Goal: Task Accomplishment & Management: Complete application form

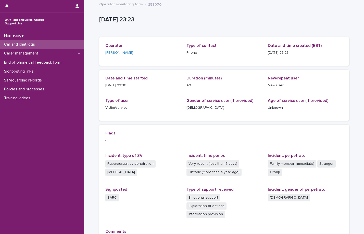
click at [25, 47] on div "Call and chat logs" at bounding box center [42, 44] width 84 height 9
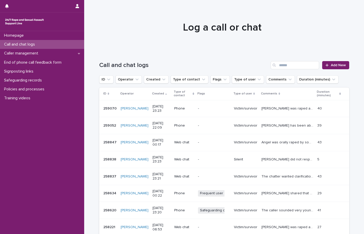
click at [285, 60] on div "Call and chat logs Add New" at bounding box center [224, 63] width 250 height 24
click at [290, 68] on input "Search" at bounding box center [294, 65] width 48 height 8
click at [336, 64] on span "Add New" at bounding box center [337, 65] width 15 height 4
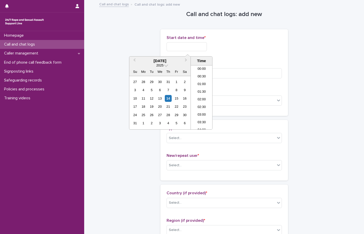
click at [184, 44] on input "text" at bounding box center [186, 46] width 40 height 9
click at [198, 124] on li "23:30" at bounding box center [202, 126] width 22 height 8
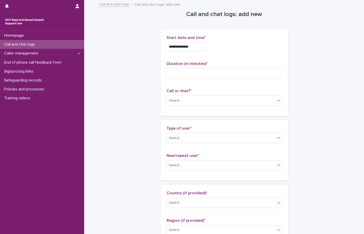
click at [200, 48] on input "**********" at bounding box center [186, 46] width 40 height 9
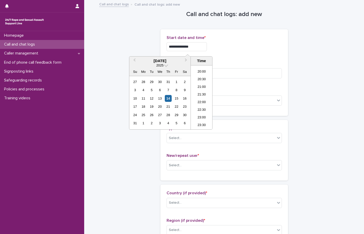
type input "**********"
click at [222, 46] on div "**********" at bounding box center [223, 46] width 115 height 9
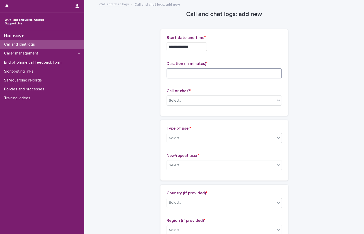
click at [213, 74] on input at bounding box center [223, 73] width 115 height 10
type input "**"
click at [190, 97] on div "Select..." at bounding box center [221, 101] width 108 height 8
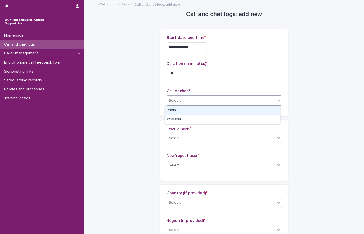
click at [183, 111] on div "Phone" at bounding box center [222, 110] width 115 height 9
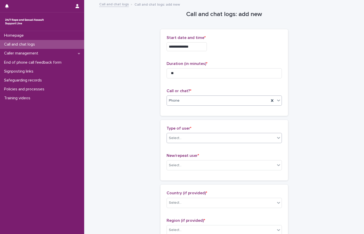
click at [183, 142] on div "Select..." at bounding box center [221, 138] width 108 height 8
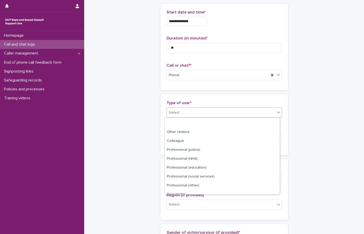
scroll to position [57, 0]
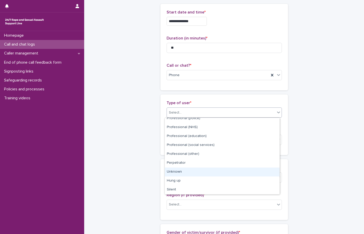
click at [184, 172] on div "Unknown" at bounding box center [222, 172] width 115 height 9
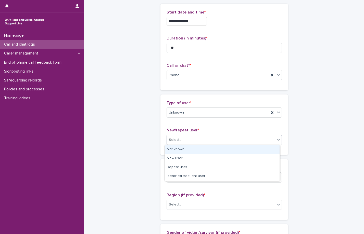
click at [191, 143] on div "Select..." at bounding box center [221, 140] width 108 height 8
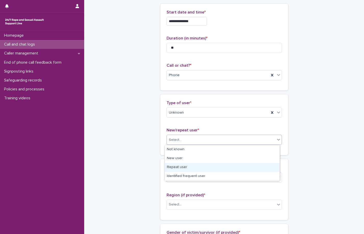
click at [185, 169] on div "Repeat user" at bounding box center [222, 167] width 115 height 9
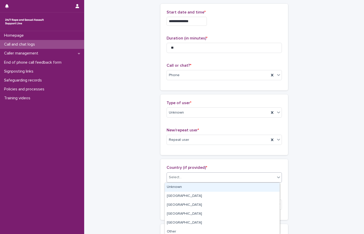
click at [194, 178] on div "Select..." at bounding box center [221, 177] width 108 height 8
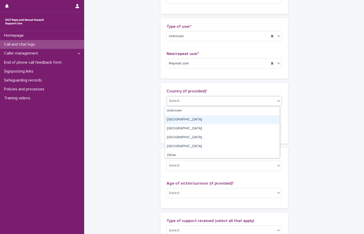
scroll to position [2, 0]
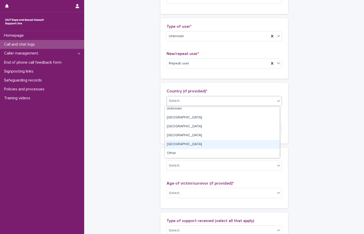
click at [143, 149] on div "**********" at bounding box center [224, 175] width 250 height 552
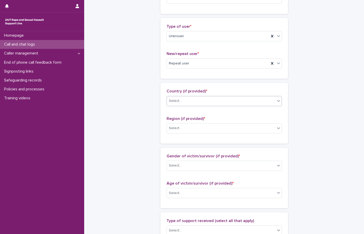
click at [188, 100] on div "Select..." at bounding box center [221, 101] width 108 height 8
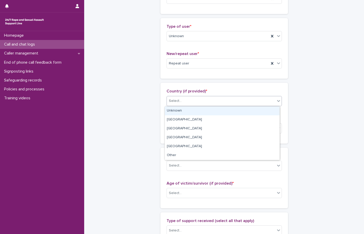
click at [176, 111] on div "Unknown" at bounding box center [222, 111] width 115 height 9
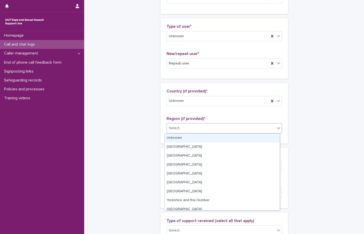
click at [185, 132] on div "Select..." at bounding box center [221, 128] width 108 height 8
click at [182, 138] on div "Unknown" at bounding box center [222, 138] width 115 height 9
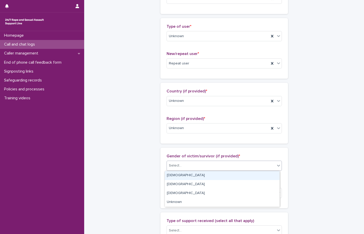
click at [188, 165] on div "Select..." at bounding box center [221, 166] width 108 height 8
click at [180, 177] on div "[DEMOGRAPHIC_DATA]" at bounding box center [222, 175] width 115 height 9
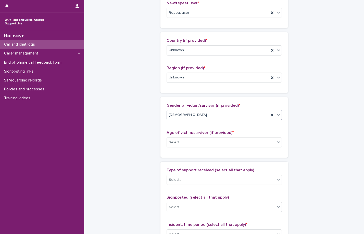
scroll to position [153, 0]
click at [184, 134] on span "Age of victim/survivor (if provided) *" at bounding box center [199, 132] width 67 height 4
click at [184, 140] on div "Select..." at bounding box center [221, 142] width 108 height 8
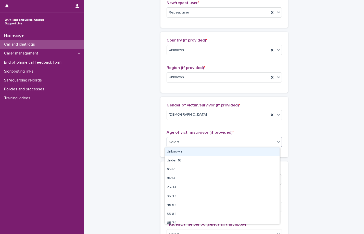
click at [180, 152] on div "Unknown" at bounding box center [222, 152] width 115 height 9
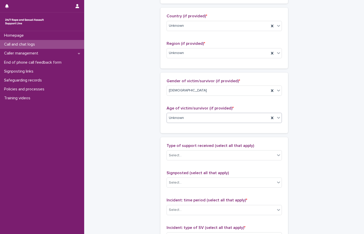
scroll to position [178, 0]
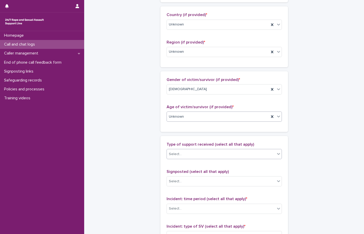
click at [183, 152] on div "Select..." at bounding box center [221, 154] width 108 height 8
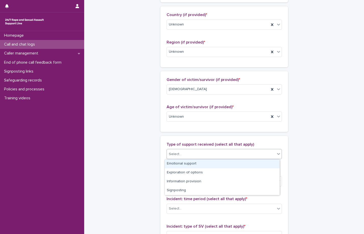
click at [182, 164] on div "Emotional support" at bounding box center [222, 164] width 115 height 9
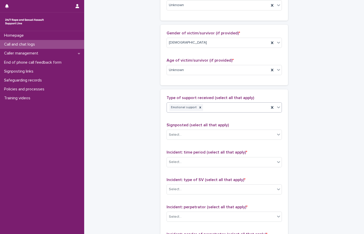
scroll to position [229, 0]
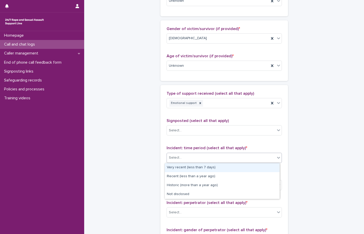
click at [192, 161] on div "Select..." at bounding box center [221, 158] width 108 height 8
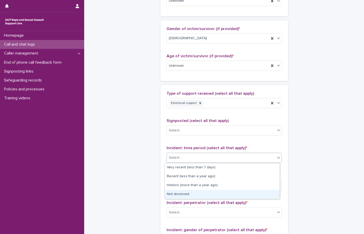
click at [187, 197] on div "Not disclosed" at bounding box center [222, 194] width 115 height 9
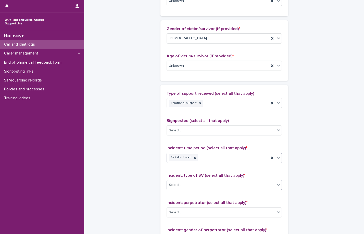
click at [198, 190] on body "**********" at bounding box center [182, 117] width 364 height 234
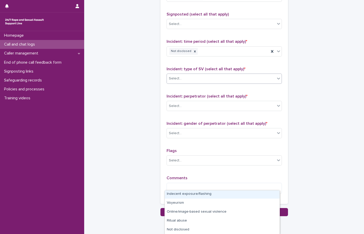
scroll to position [358, 0]
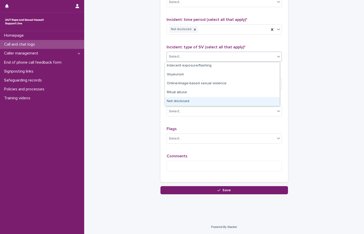
click at [188, 101] on div "Not disclosed" at bounding box center [222, 101] width 115 height 9
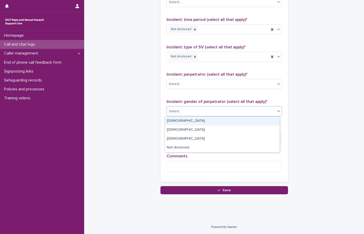
drag, startPoint x: 193, startPoint y: 110, endPoint x: 183, endPoint y: 121, distance: 14.8
click at [193, 110] on div "Select..." at bounding box center [221, 111] width 108 height 8
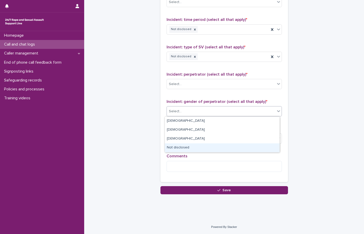
click at [185, 149] on div "Not disclosed" at bounding box center [222, 147] width 115 height 9
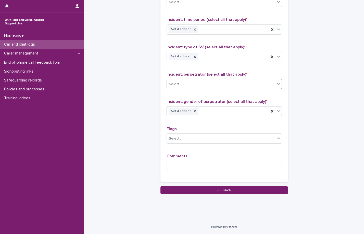
click at [190, 86] on div "Select..." at bounding box center [221, 84] width 108 height 8
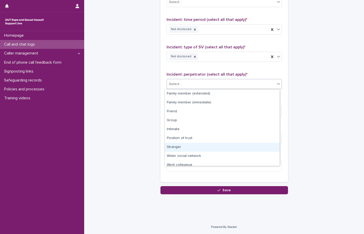
scroll to position [22, 0]
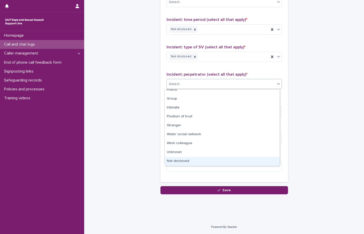
click at [187, 164] on div "Not disclosed" at bounding box center [222, 161] width 115 height 9
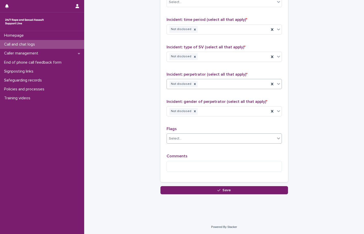
click at [192, 141] on div "Select..." at bounding box center [221, 139] width 108 height 8
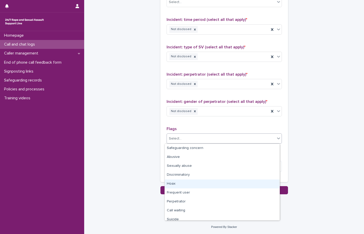
scroll to position [31, 0]
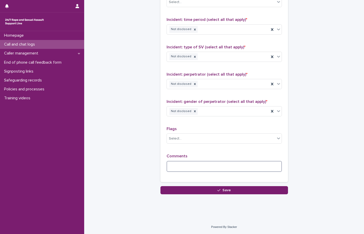
click at [185, 169] on textarea at bounding box center [223, 166] width 115 height 11
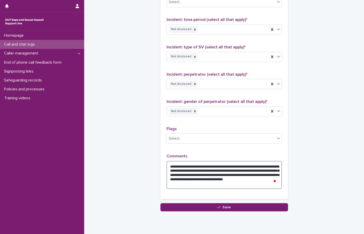
type textarea "**********"
